Goal: Task Accomplishment & Management: Manage account settings

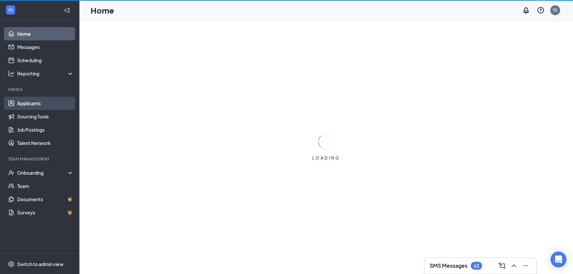
click at [26, 101] on link "Applicants" at bounding box center [45, 103] width 57 height 13
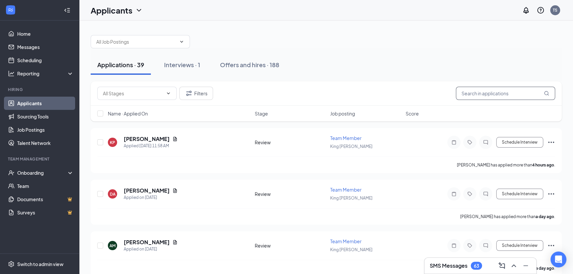
click at [529, 95] on input "text" at bounding box center [505, 93] width 99 height 13
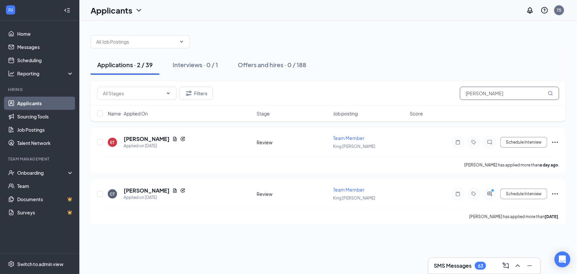
click at [512, 96] on input "[PERSON_NAME]" at bounding box center [509, 93] width 99 height 13
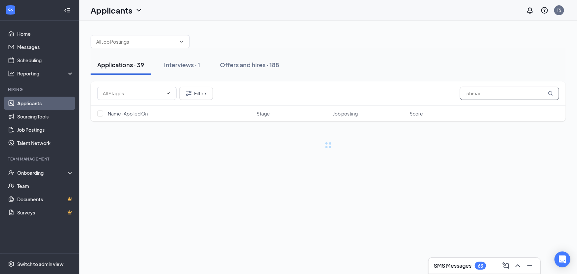
type input "jahmai"
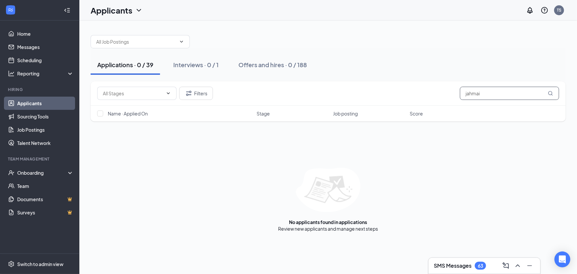
click at [526, 92] on input "jahmai" at bounding box center [509, 93] width 99 height 13
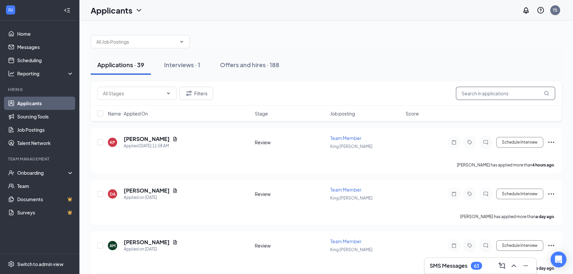
click at [505, 94] on input "text" at bounding box center [505, 93] width 99 height 13
